Goal: Task Accomplishment & Management: Manage account settings

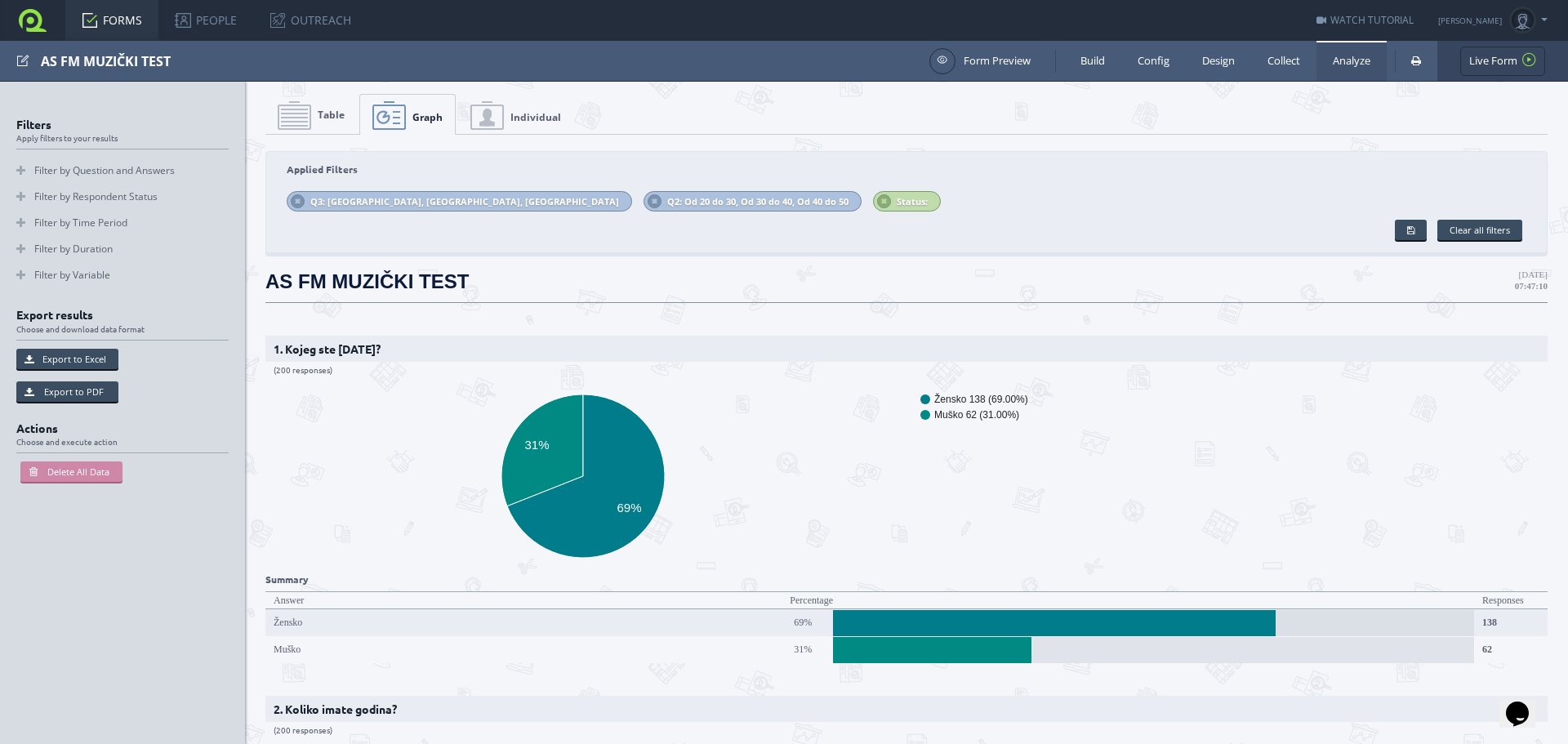
scroll to position [245, 0]
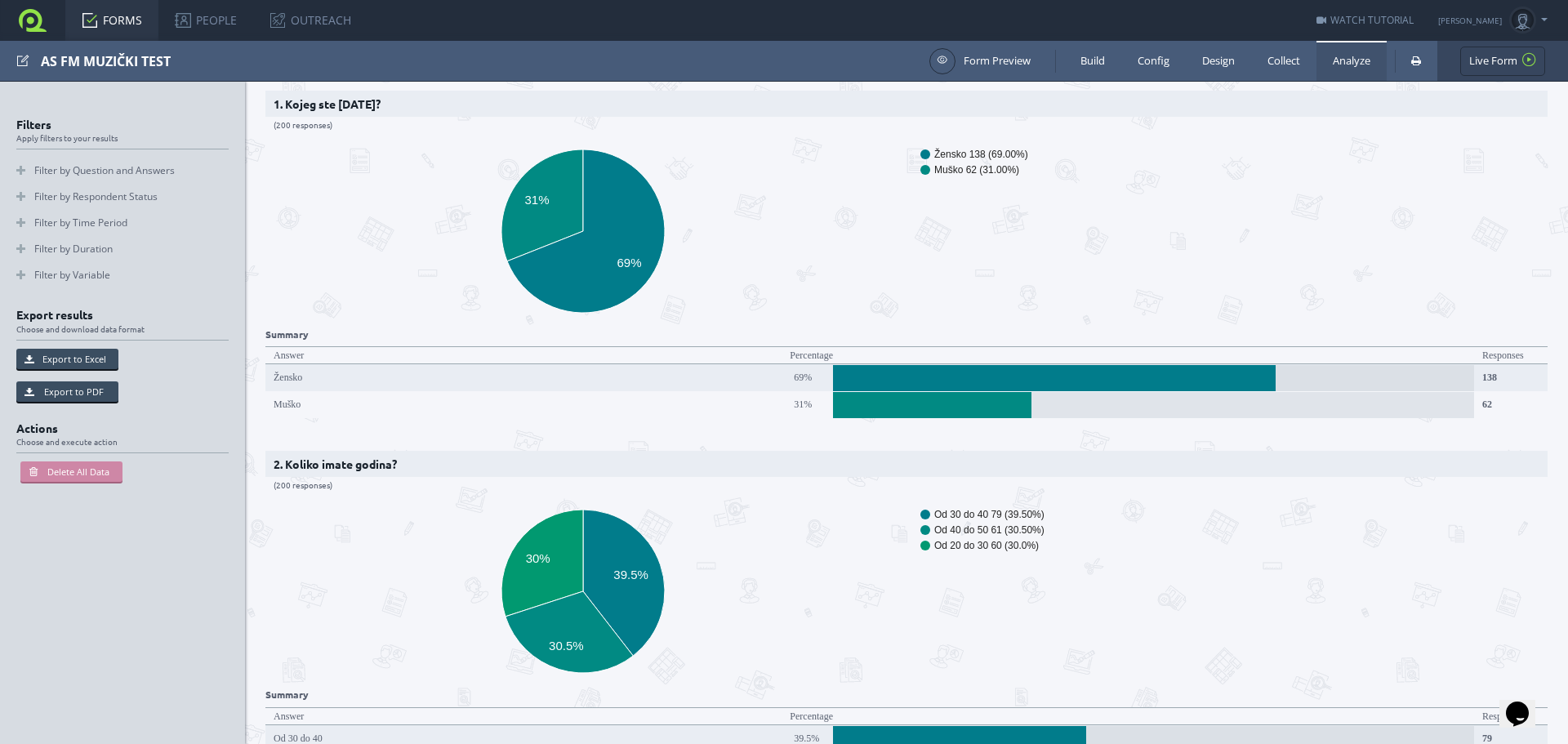
click at [962, 239] on icon "[DEMOGRAPHIC_DATA] 138 (69.00%) Muško 62 (31.00%) 31% 69%" at bounding box center [900, 231] width 1270 height 196
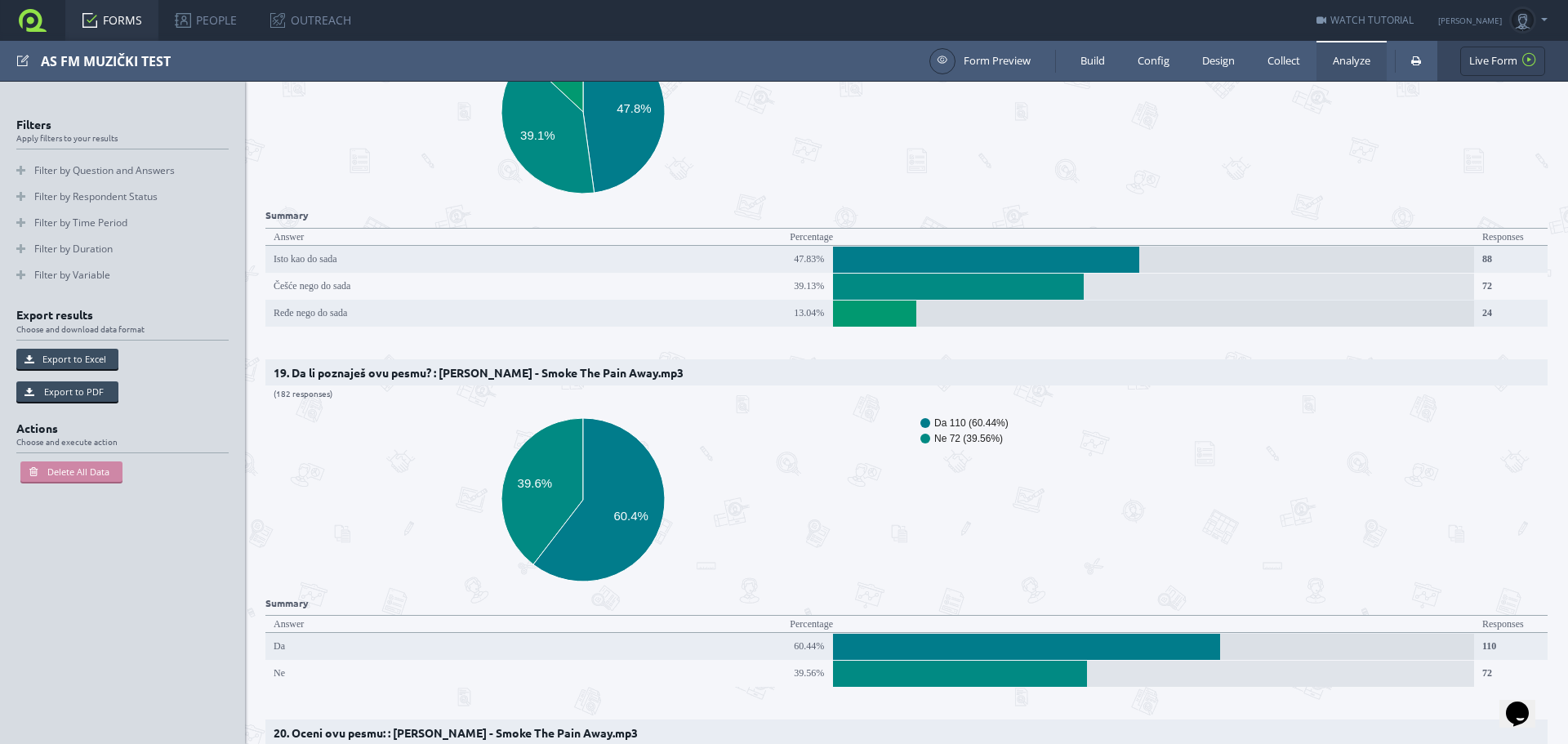
scroll to position [7594, 0]
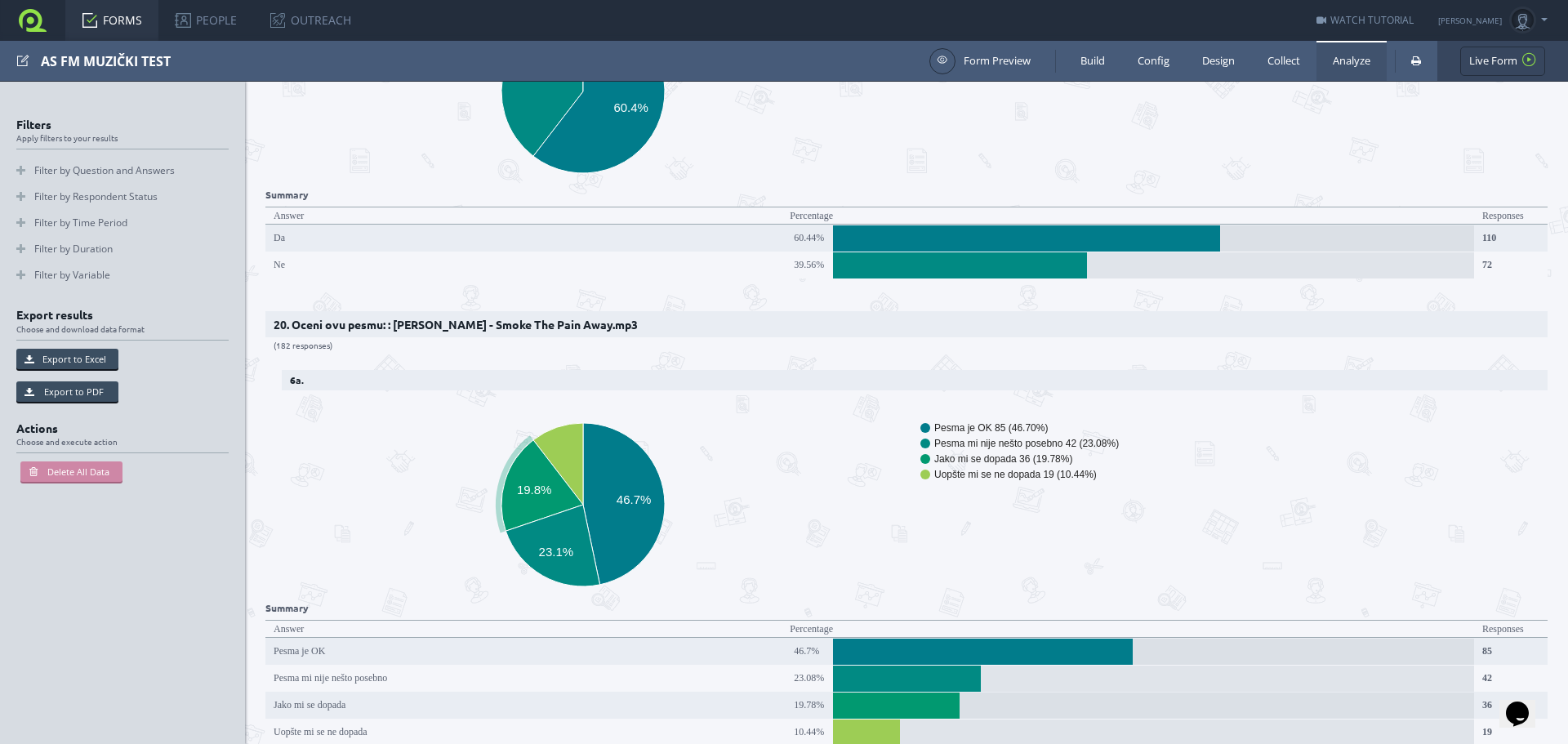
click at [1053, 453] on text "Jako mi se dopada 36 (19.78%)" at bounding box center [1003, 459] width 138 height 11
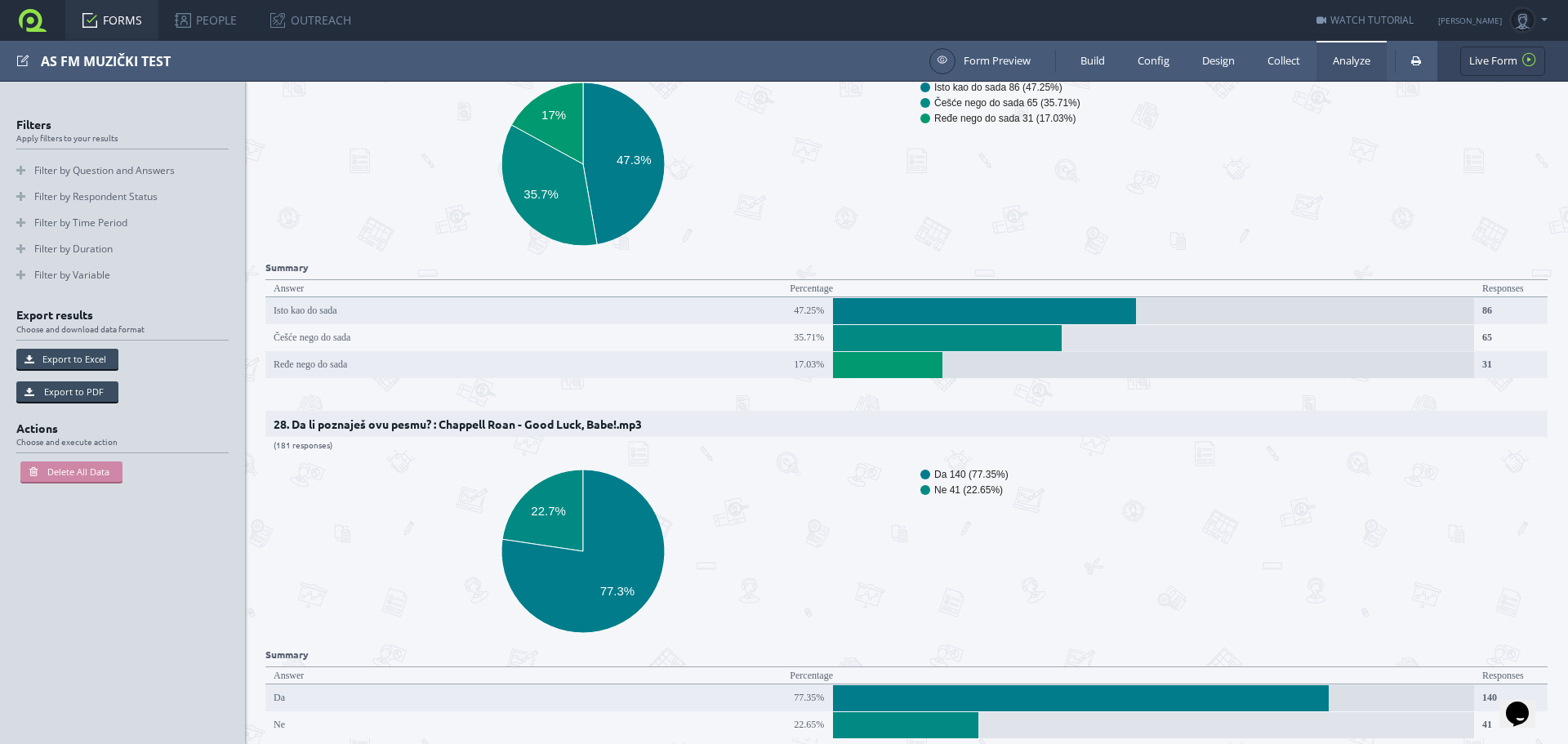
scroll to position [11024, 0]
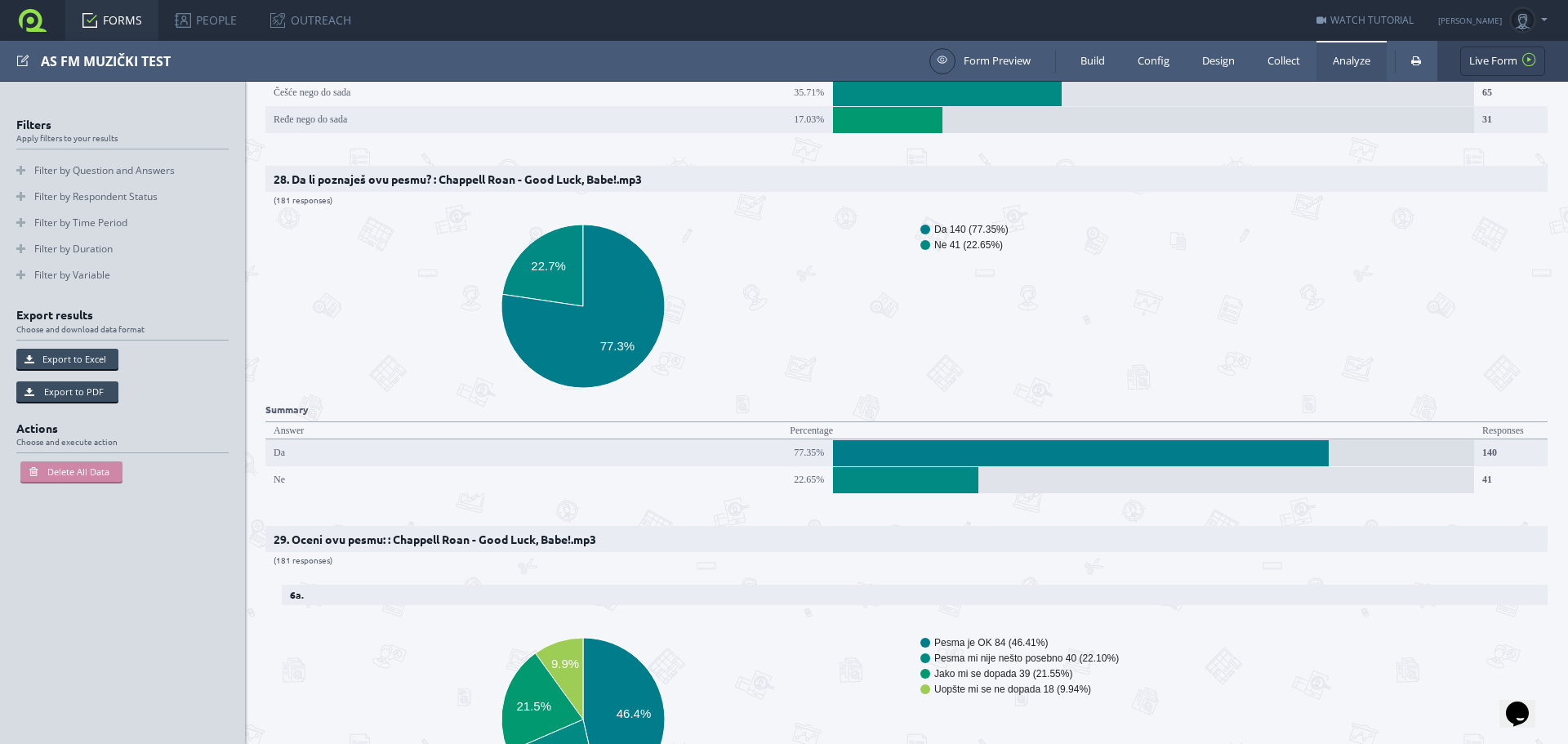
click at [1197, 525] on h2 "29. Oceni ovu pesmu: : Chappell Roan - Good Luck, Babe!.mp3 (181 responses)" at bounding box center [906, 539] width 1282 height 27
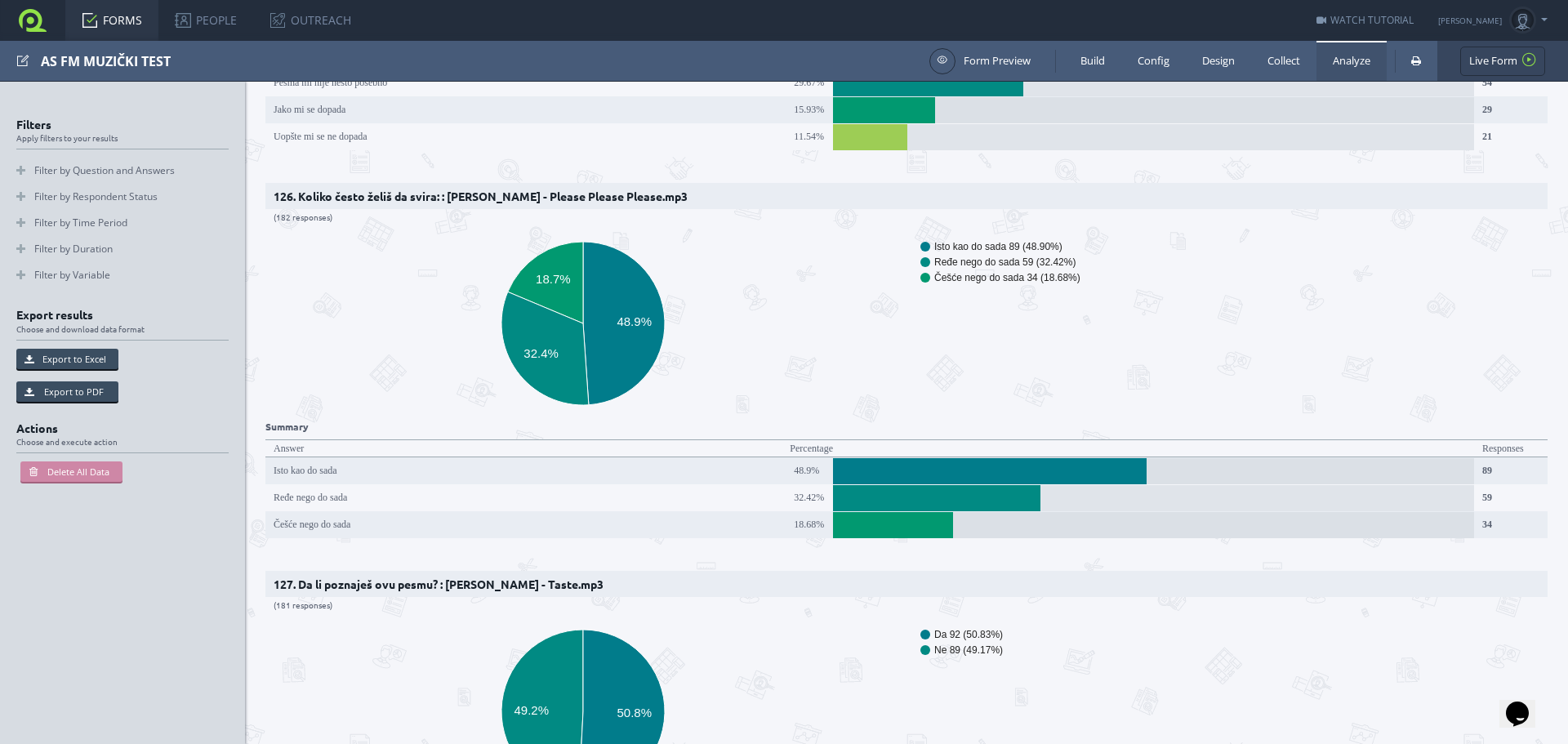
scroll to position [51117, 0]
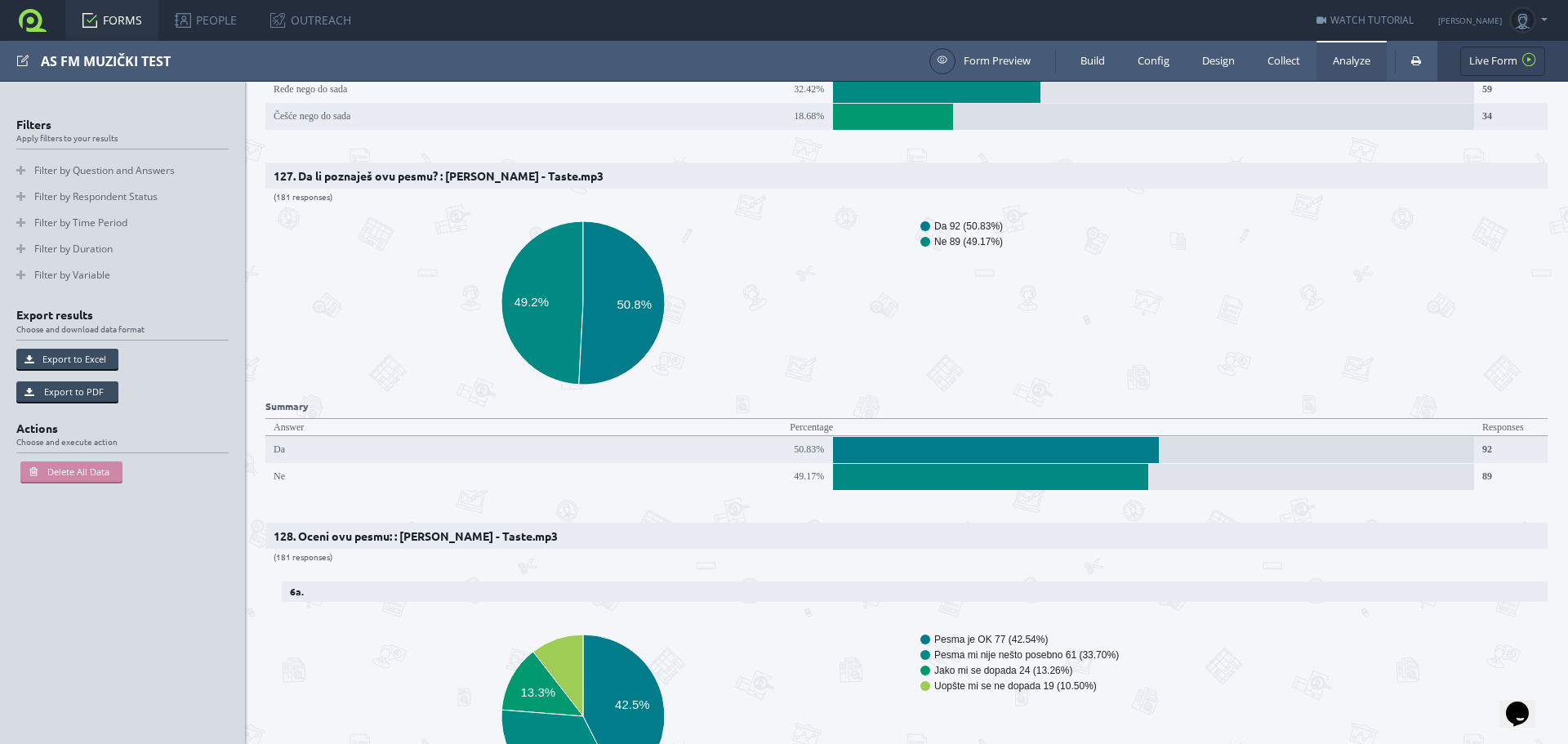
click at [1167, 619] on icon "Pesma je OK 77 (42.54%) Pesma mi nije nešto posebno 61 (33.70%) Jako mi se dopa…" at bounding box center [900, 716] width 1270 height 196
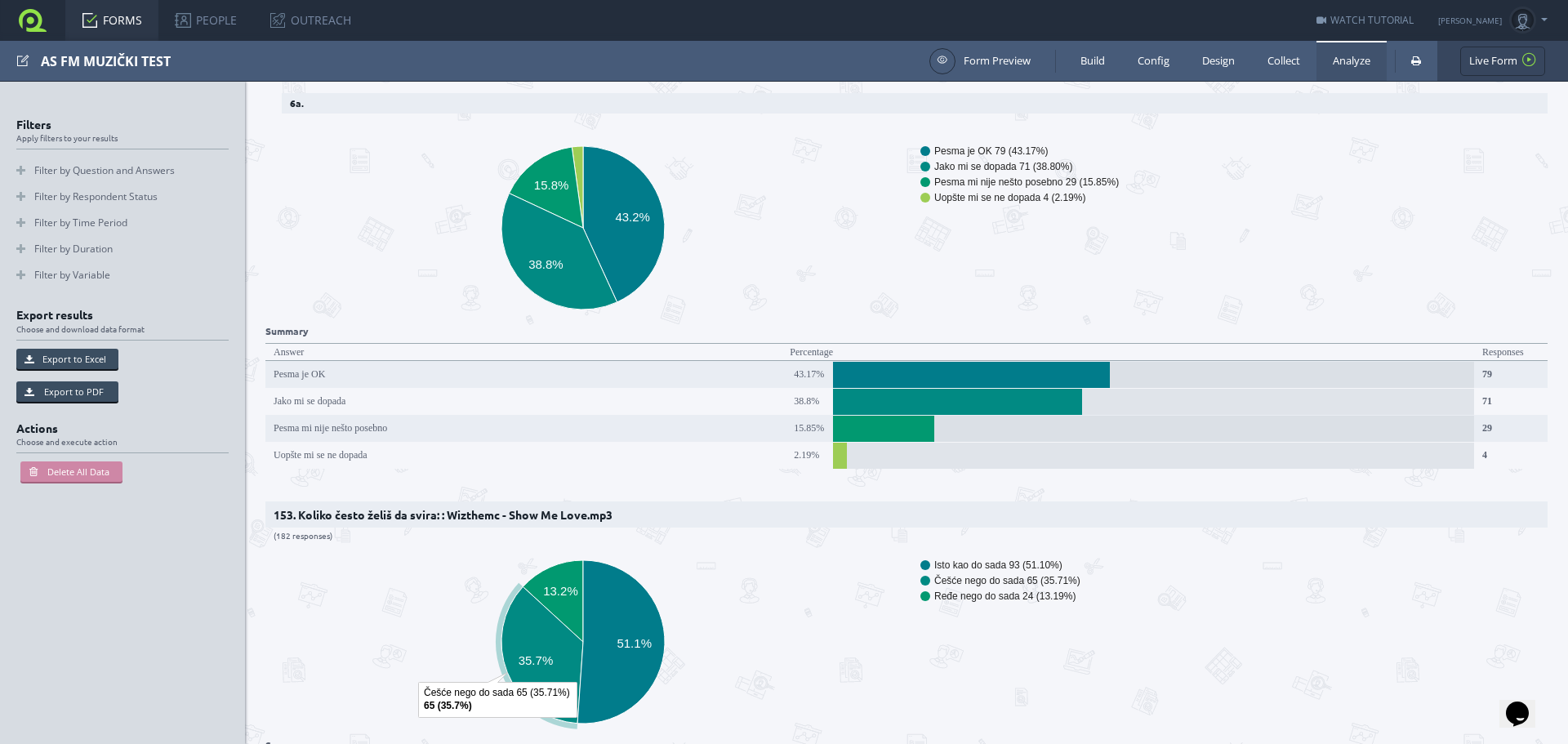
scroll to position [60672, 0]
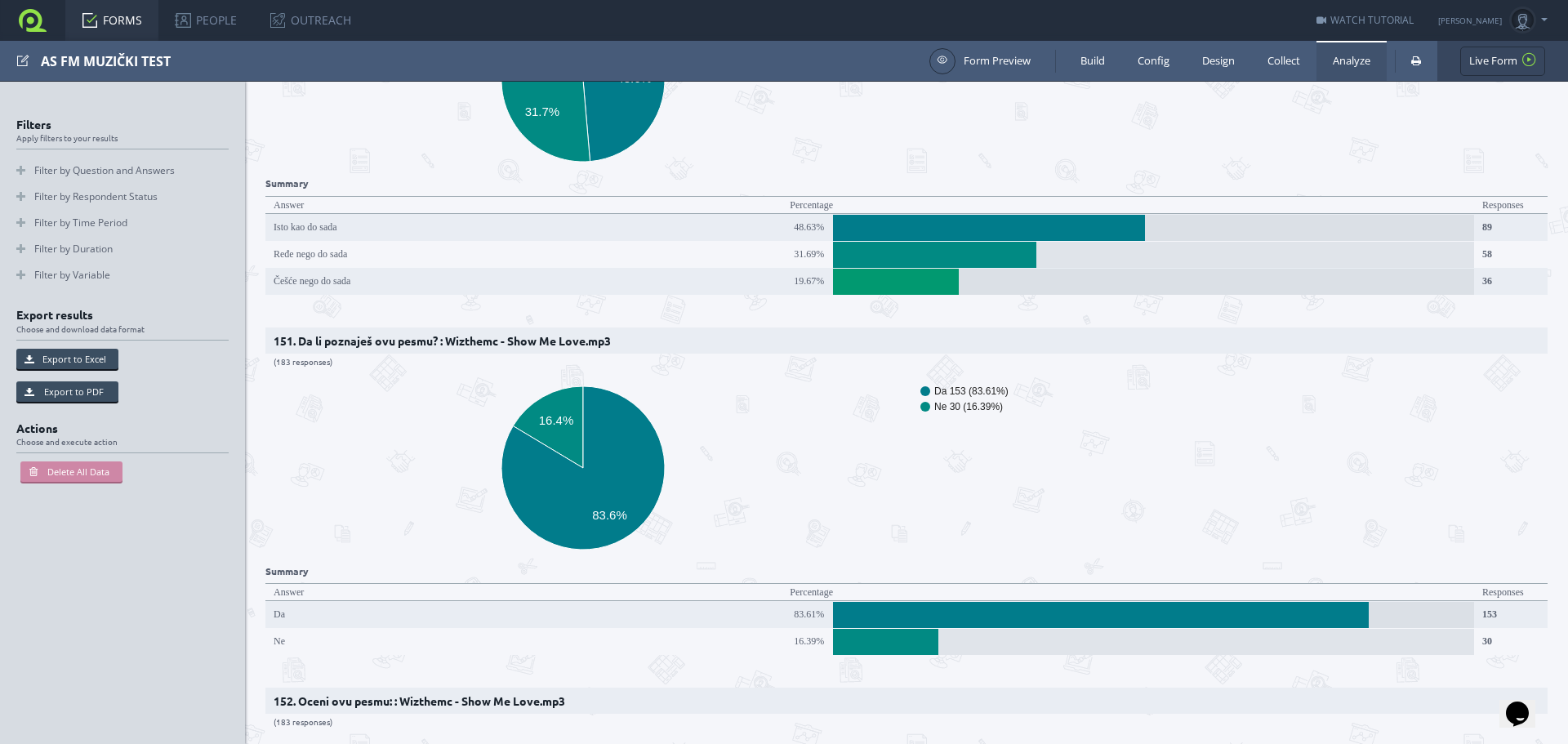
click at [113, 14] on link "FORMS" at bounding box center [112, 20] width 93 height 41
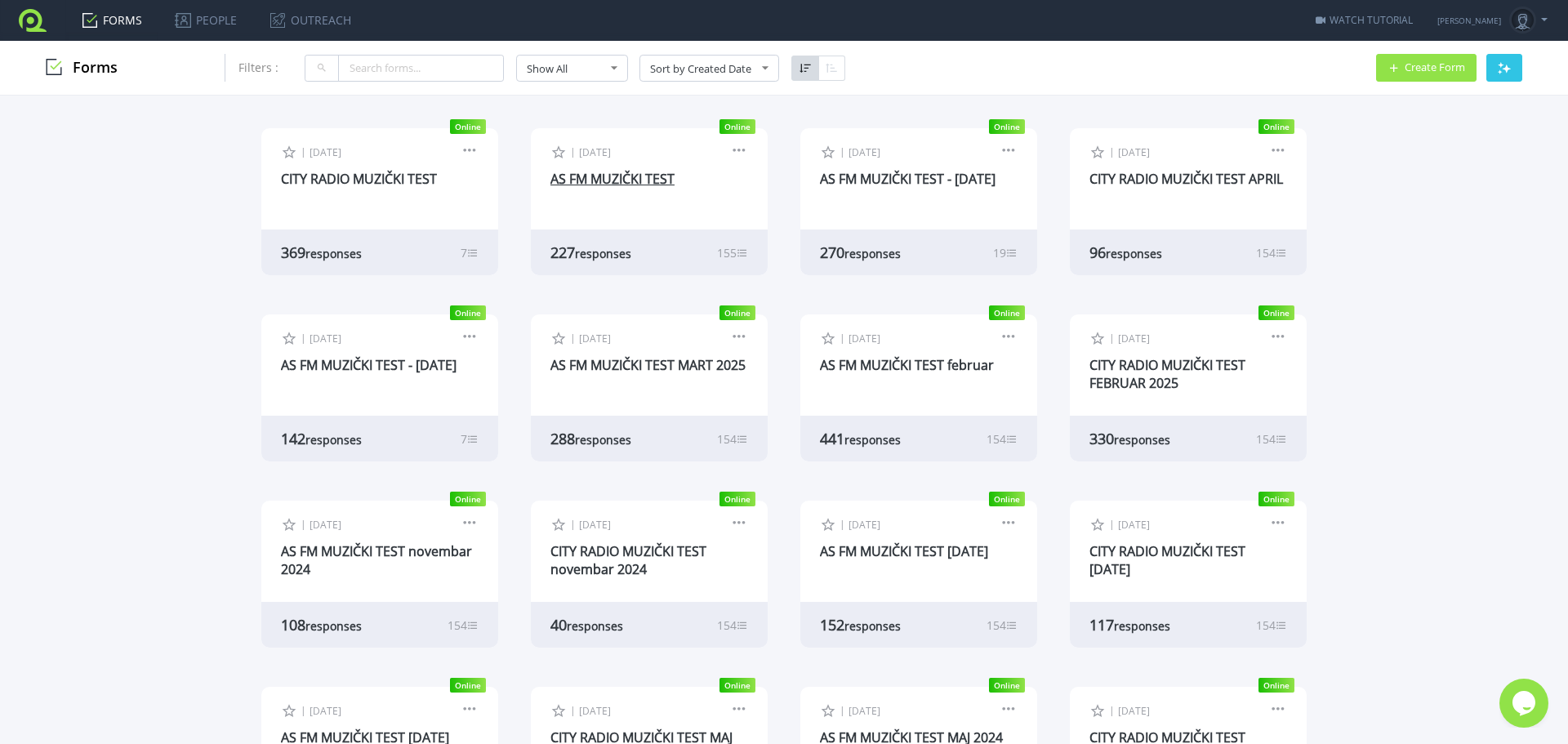
click at [624, 181] on link "AS FM MUZIČKI TEST" at bounding box center [612, 179] width 124 height 18
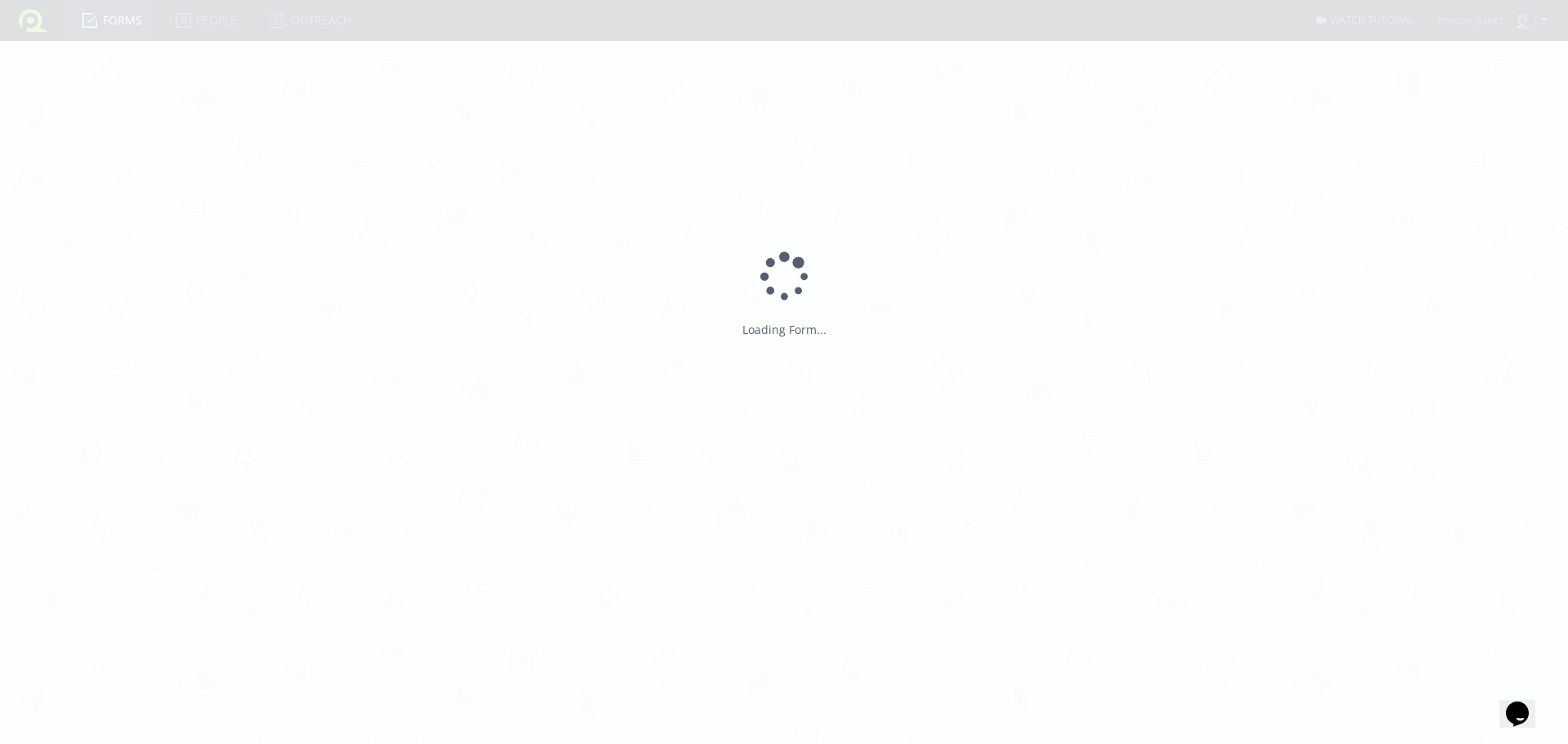
type input "AS FM MUZIČKI TEST"
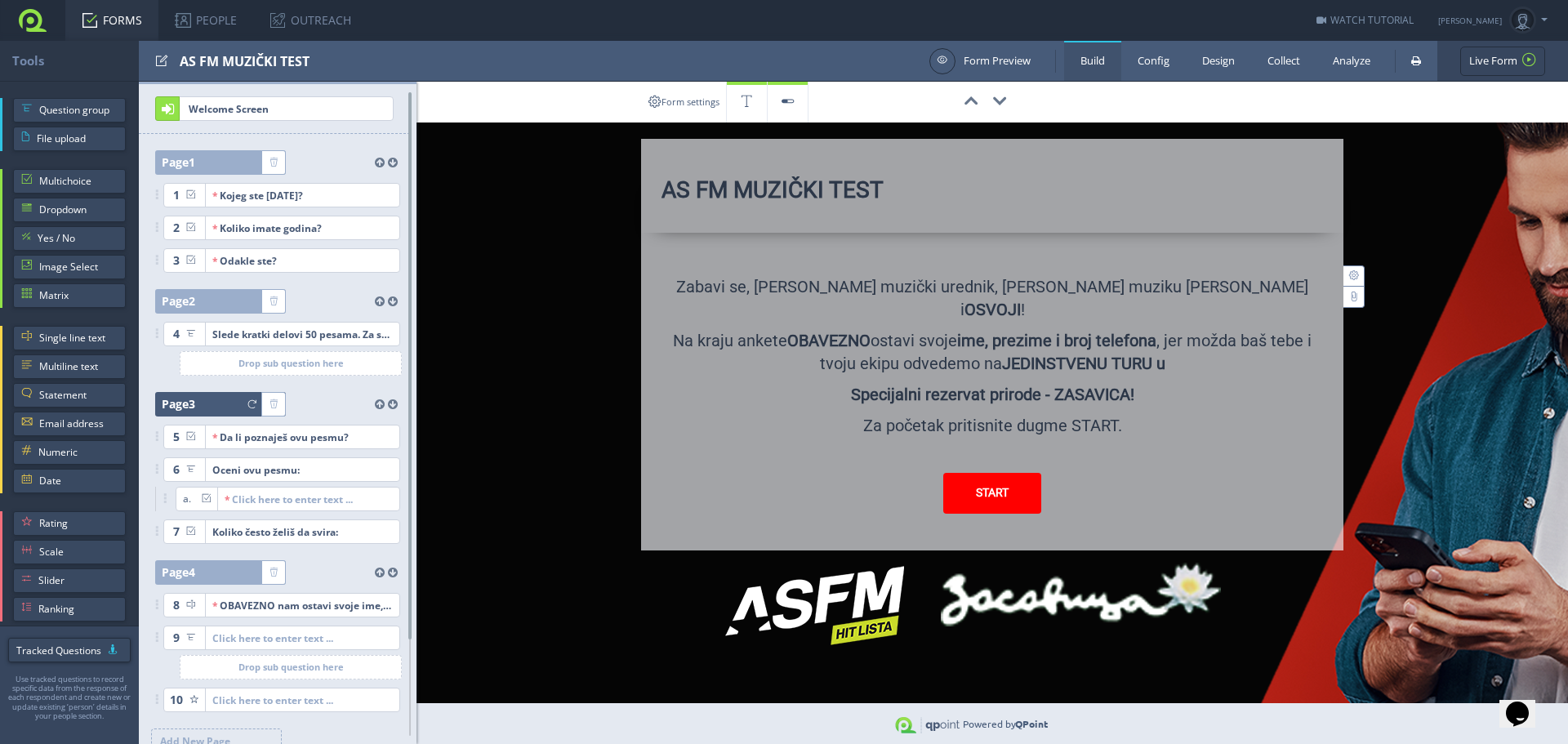
click at [220, 408] on div at bounding box center [228, 405] width 67 height 25
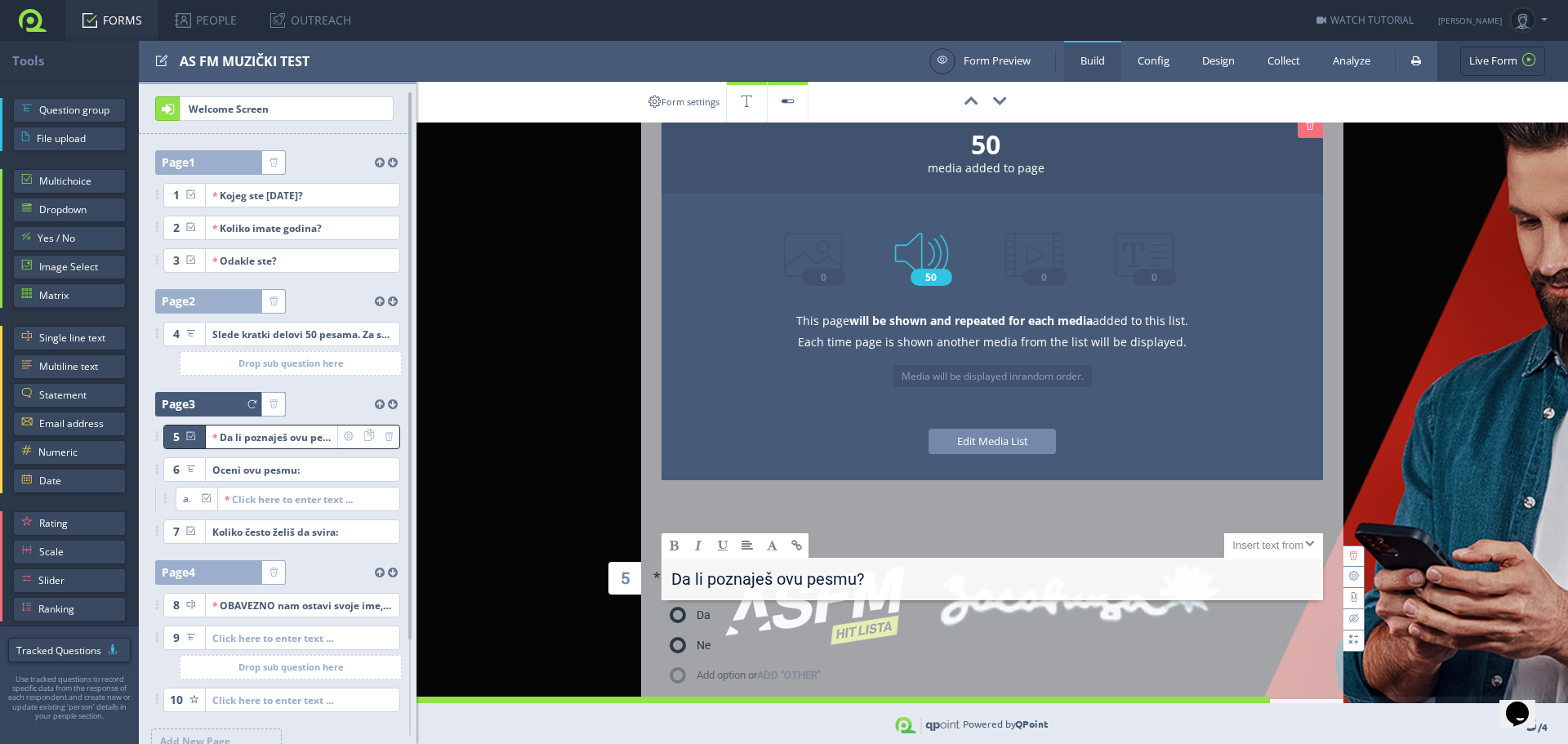
scroll to position [327, 0]
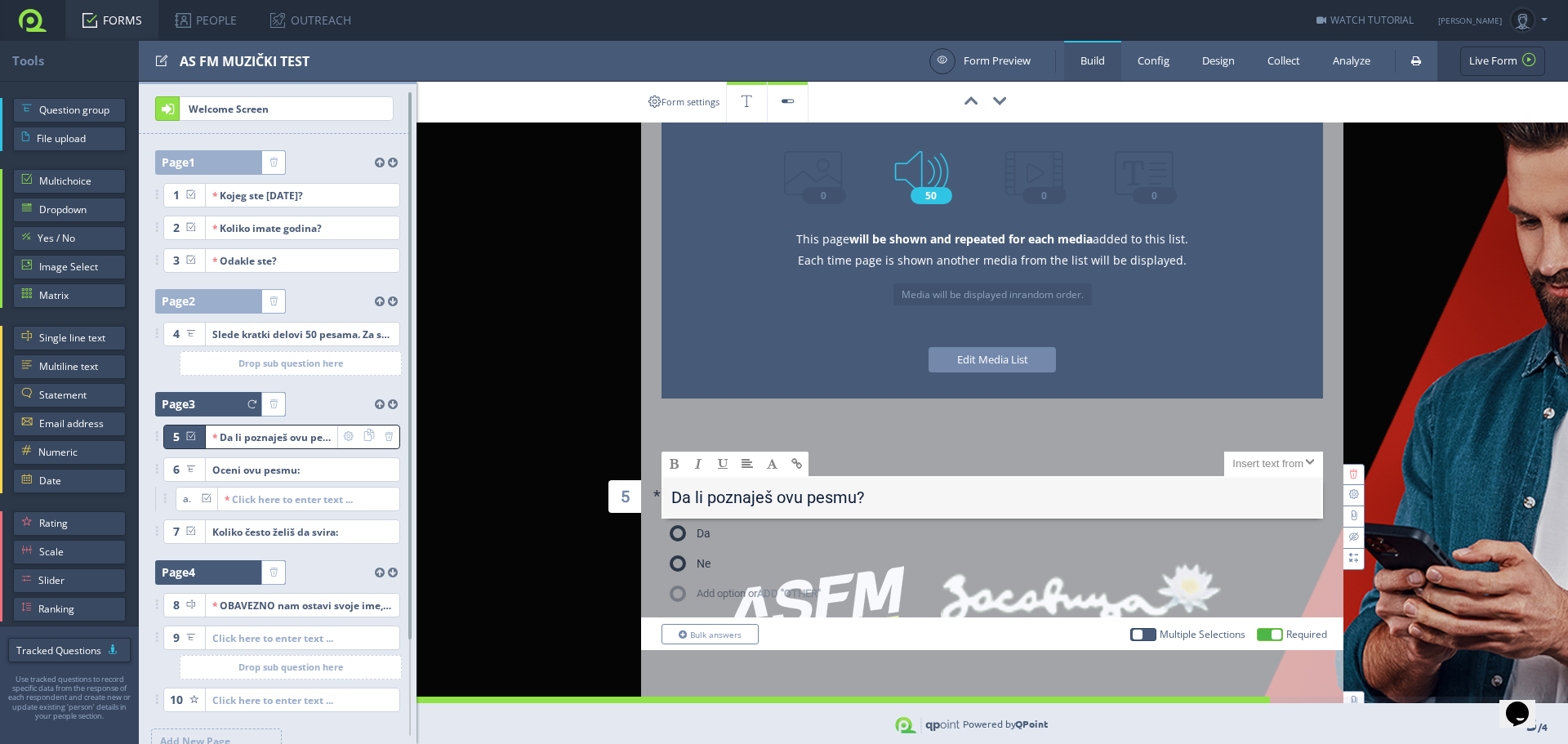
click at [205, 570] on div at bounding box center [228, 573] width 67 height 25
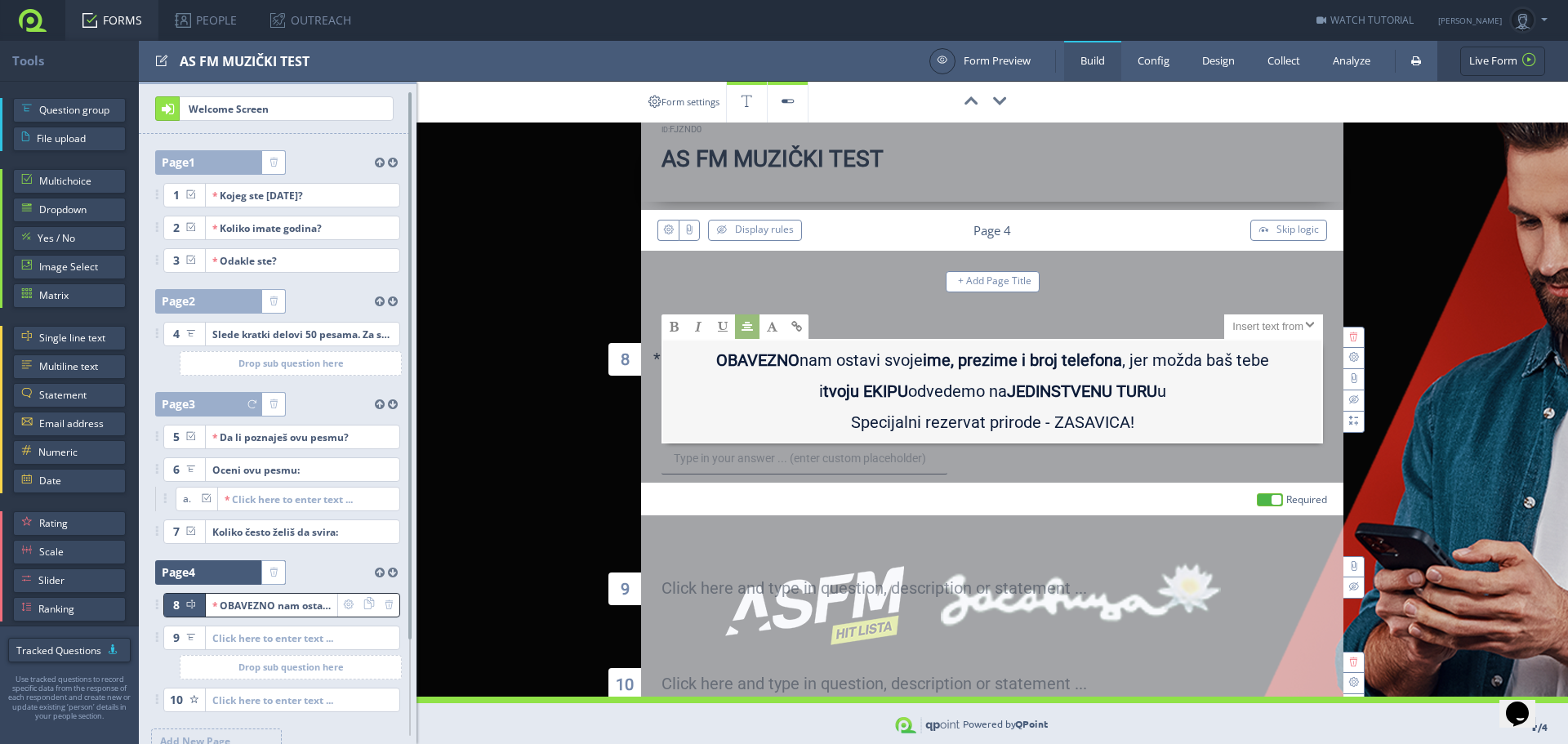
scroll to position [0, 0]
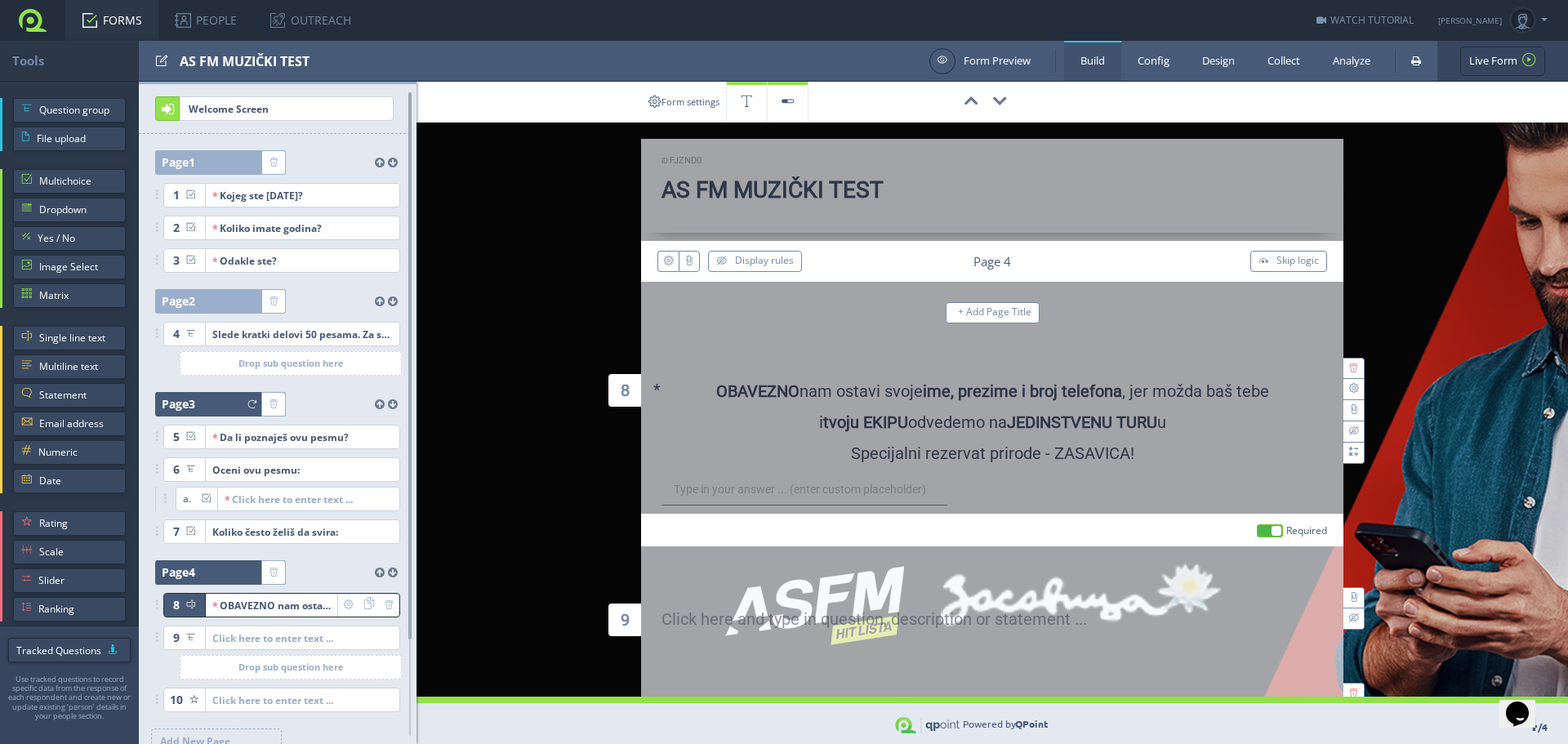
click at [219, 395] on div at bounding box center [228, 405] width 67 height 25
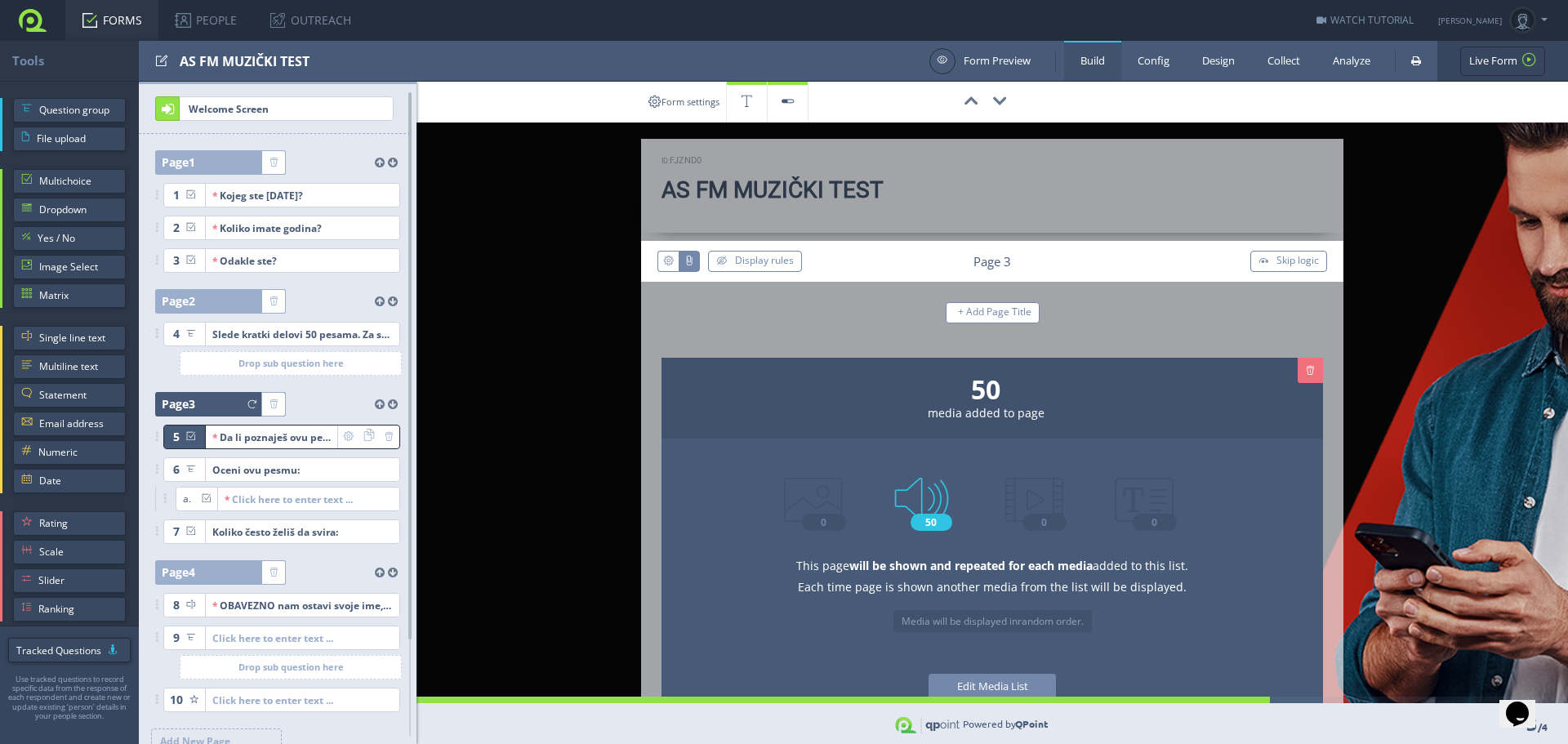
scroll to position [245, 0]
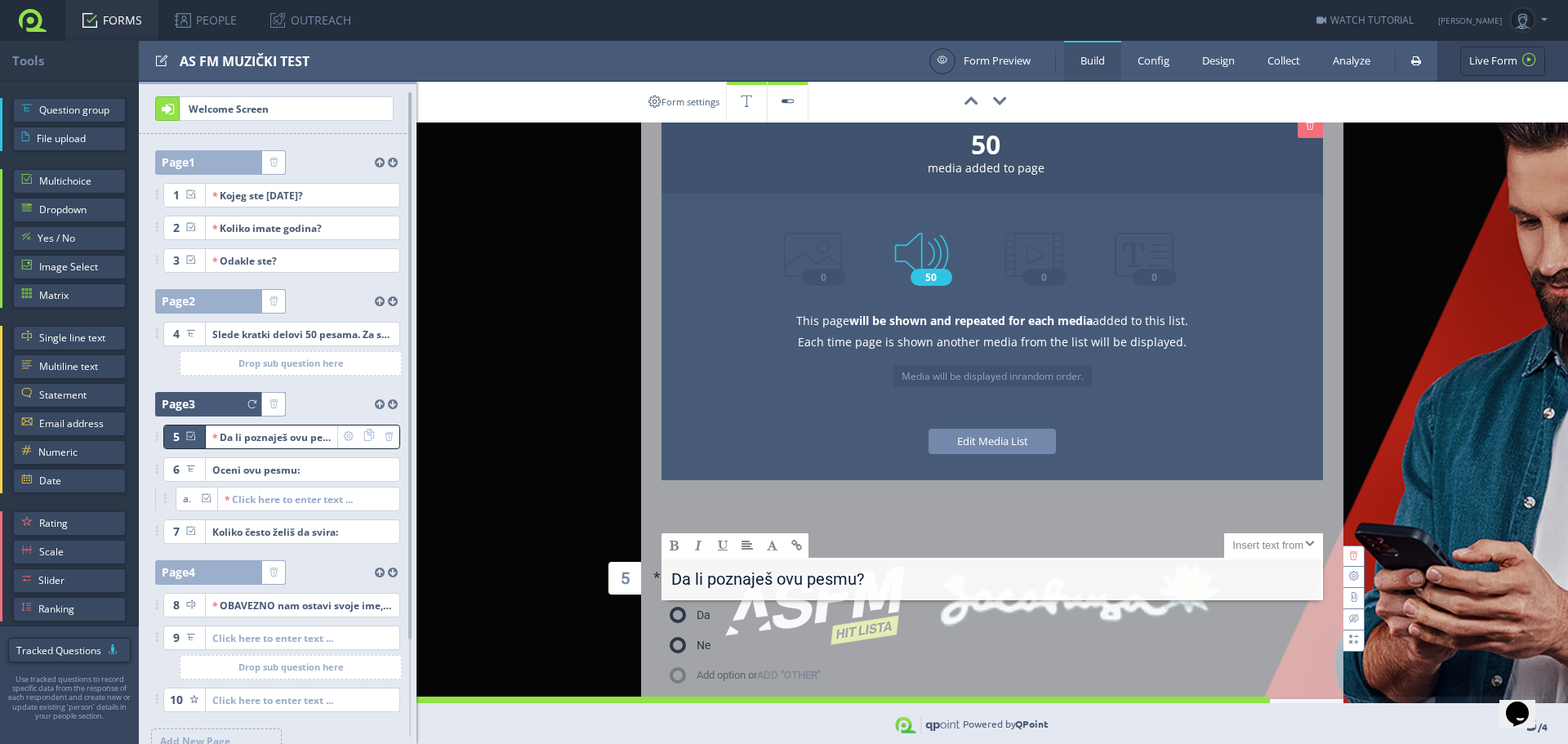
click at [989, 440] on span "Edit Media List" at bounding box center [992, 440] width 71 height 14
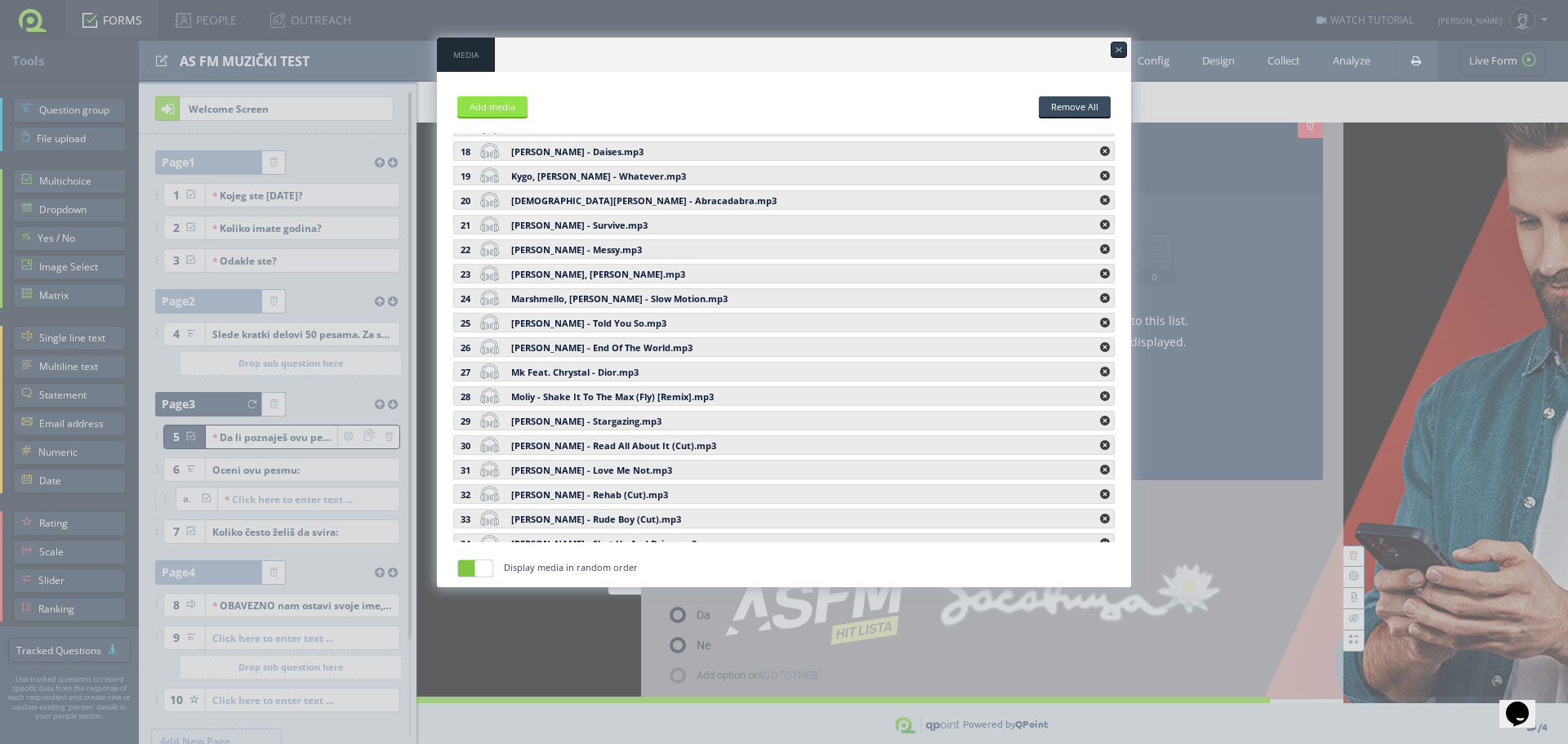
scroll to position [816, 0]
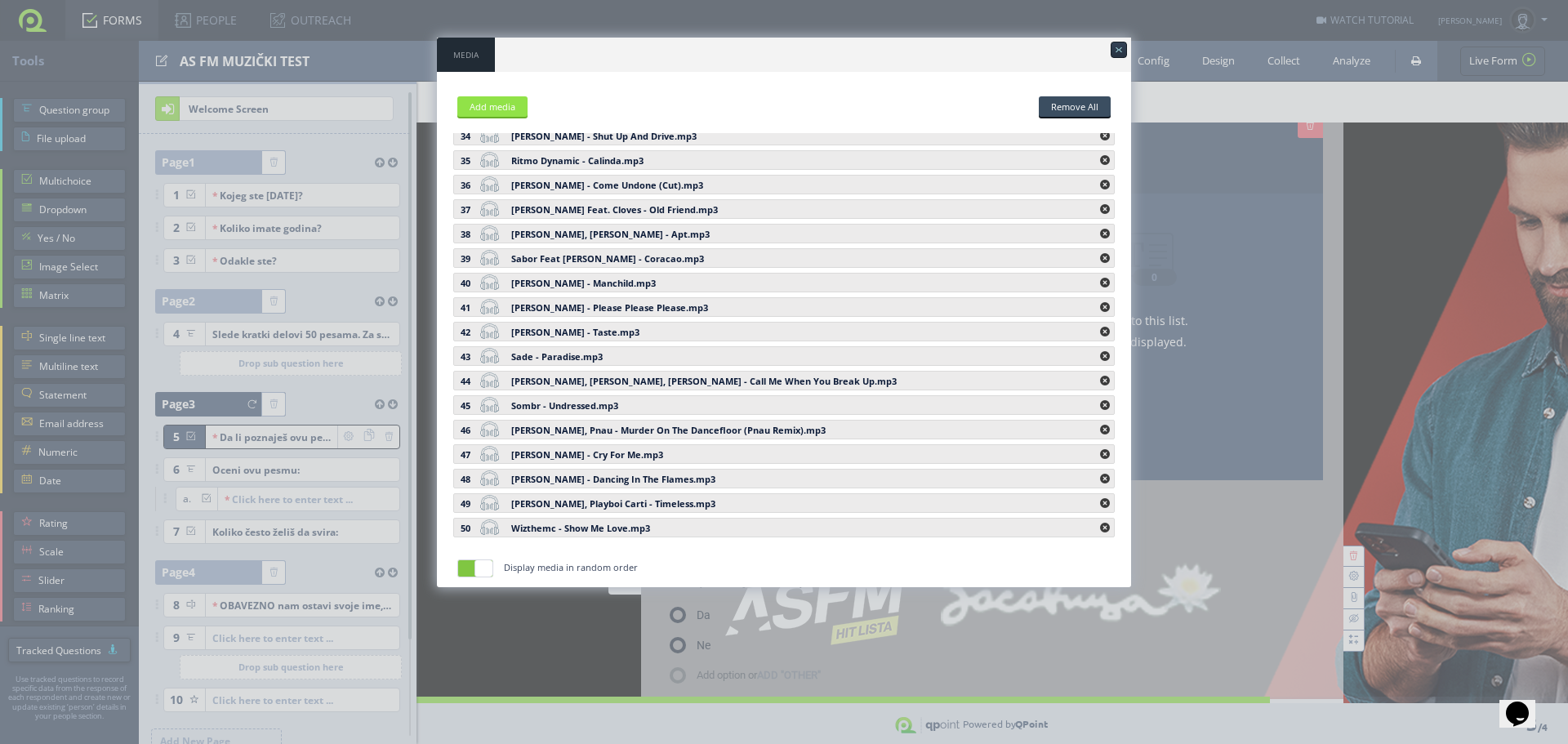
click at [561, 331] on div "Sabrina Carpenter - Taste.mp3" at bounding box center [802, 332] width 583 height 16
click at [496, 334] on link at bounding box center [489, 331] width 21 height 15
click at [488, 334] on link at bounding box center [489, 331] width 21 height 15
click at [488, 334] on link at bounding box center [489, 331] width 21 height 15
drag, startPoint x: 484, startPoint y: 334, endPoint x: 522, endPoint y: 302, distance: 49.7
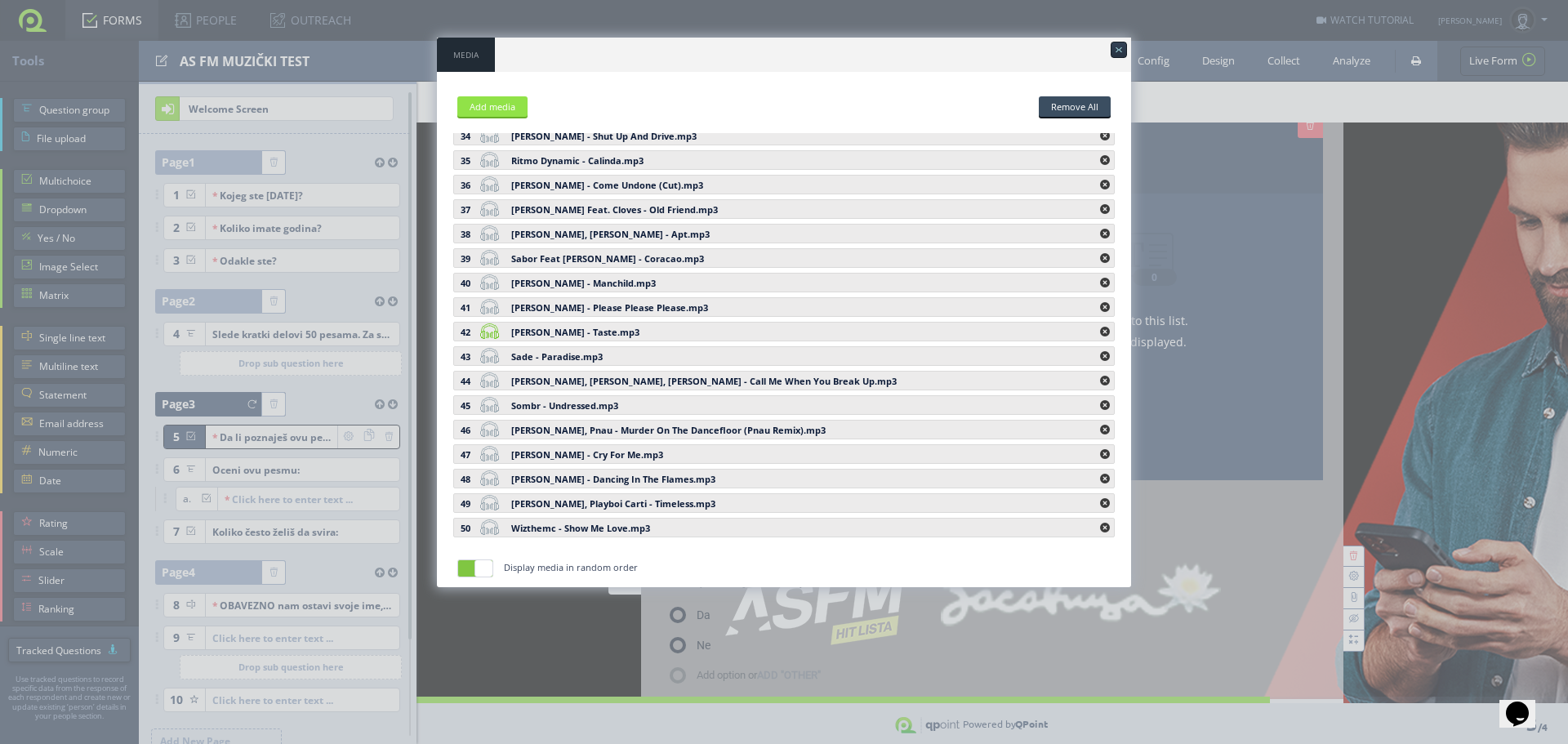
click at [484, 334] on link at bounding box center [489, 331] width 21 height 15
click at [491, 337] on link at bounding box center [489, 331] width 21 height 15
click at [493, 335] on link at bounding box center [489, 331] width 21 height 15
click at [1113, 46] on div at bounding box center [1119, 49] width 16 height 16
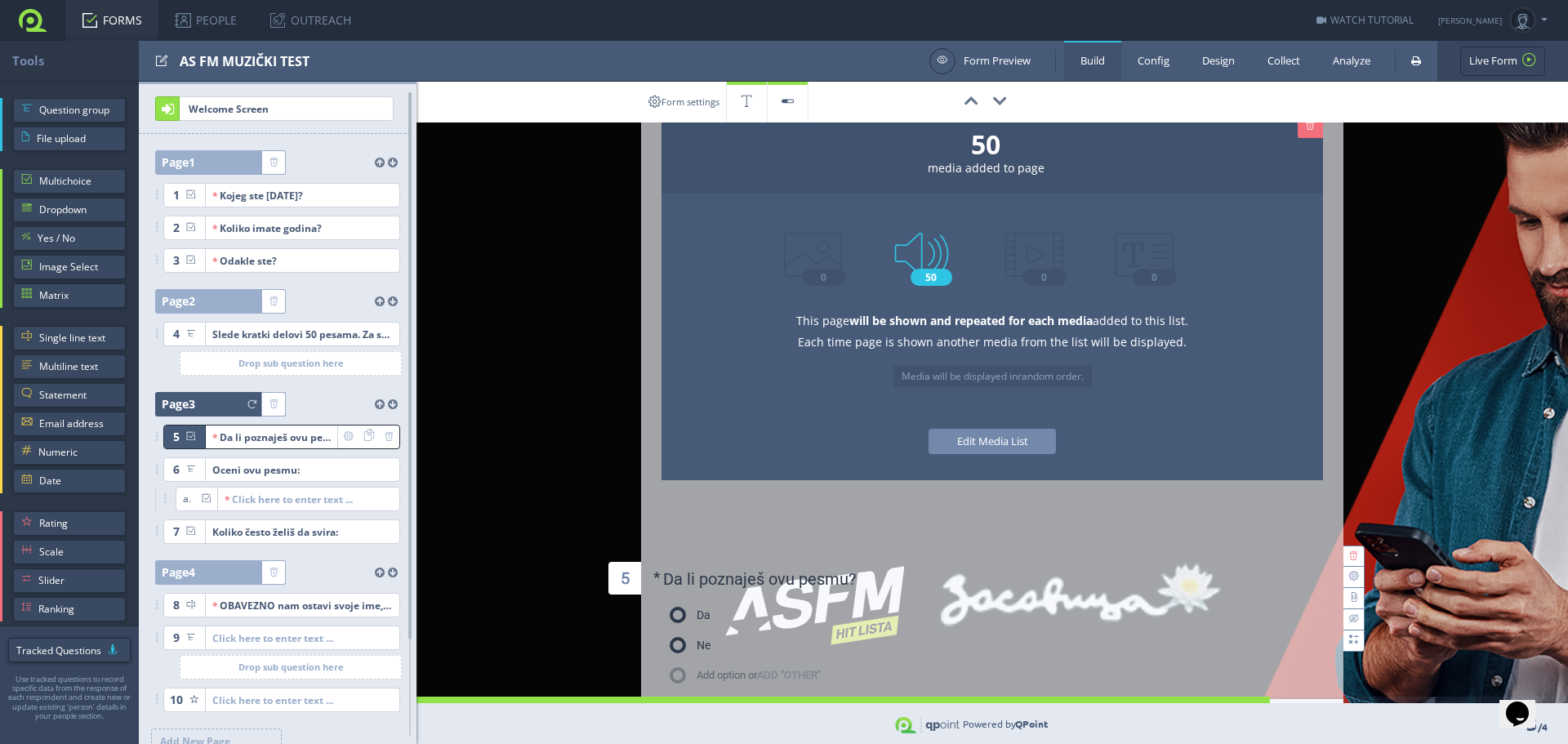
click at [135, 20] on link "FORMS" at bounding box center [112, 20] width 93 height 41
